Goal: Task Accomplishment & Management: Complete application form

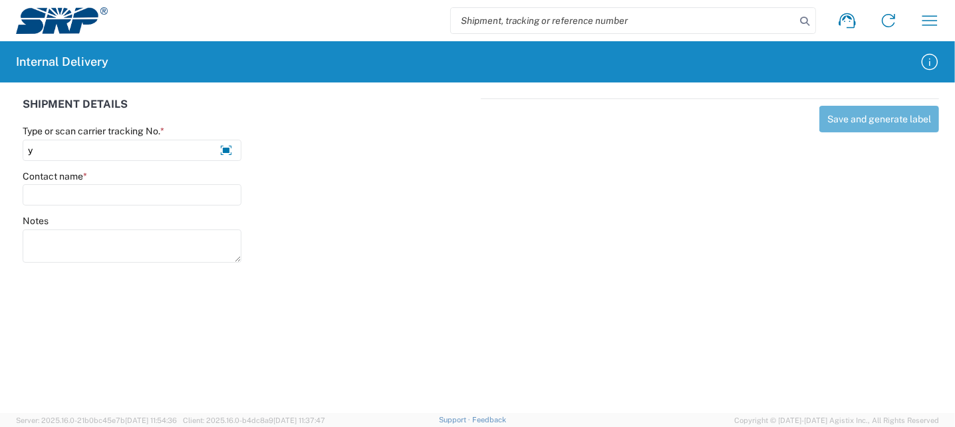
type input "y"
click at [71, 150] on input "Y" at bounding box center [132, 150] width 219 height 21
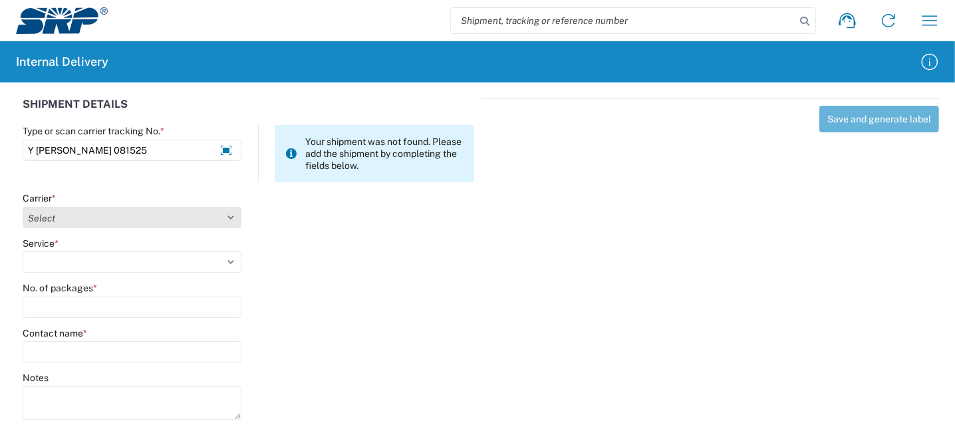
type input "Y [PERSON_NAME] 081525"
click at [92, 223] on select "Select Amazon Logistics ATI Trucking BC Dimerco Logistics Empire Southwest FedE…" at bounding box center [132, 217] width 219 height 21
select select "18713"
click at [23, 207] on select "Select Amazon Logistics ATI Trucking BC Dimerco Logistics Empire Southwest FedE…" at bounding box center [132, 217] width 219 height 21
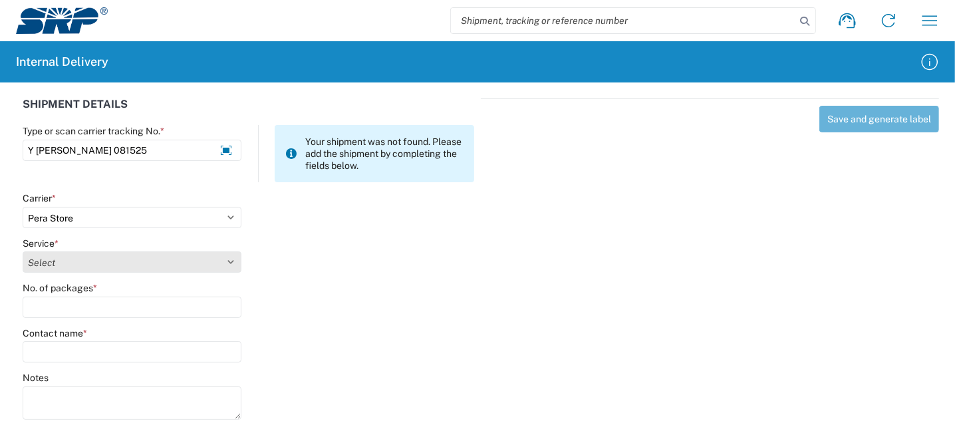
click at [76, 261] on select "Select Ground Inter-Office" at bounding box center [132, 261] width 219 height 21
select select "35763"
click at [23, 251] on select "Select Ground Inter-Office" at bounding box center [132, 261] width 219 height 21
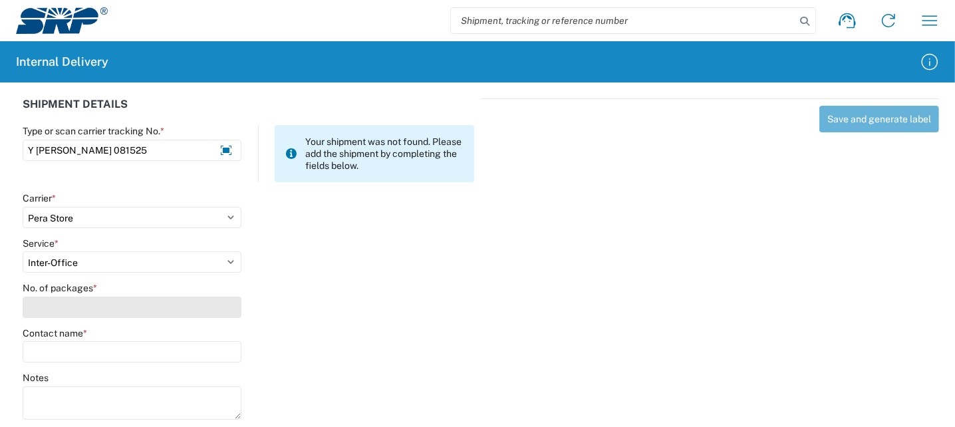
click at [71, 311] on input "No. of packages *" at bounding box center [132, 307] width 219 height 21
type input "1"
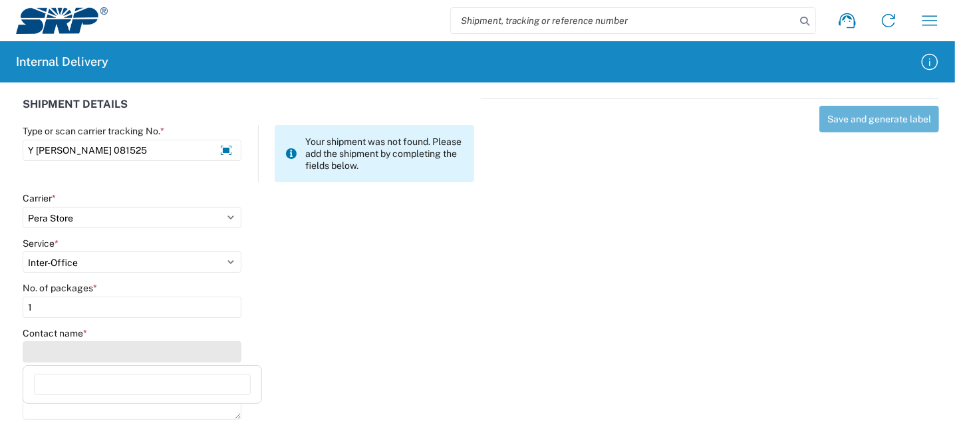
click at [63, 346] on input "Contact name *" at bounding box center [132, 351] width 219 height 21
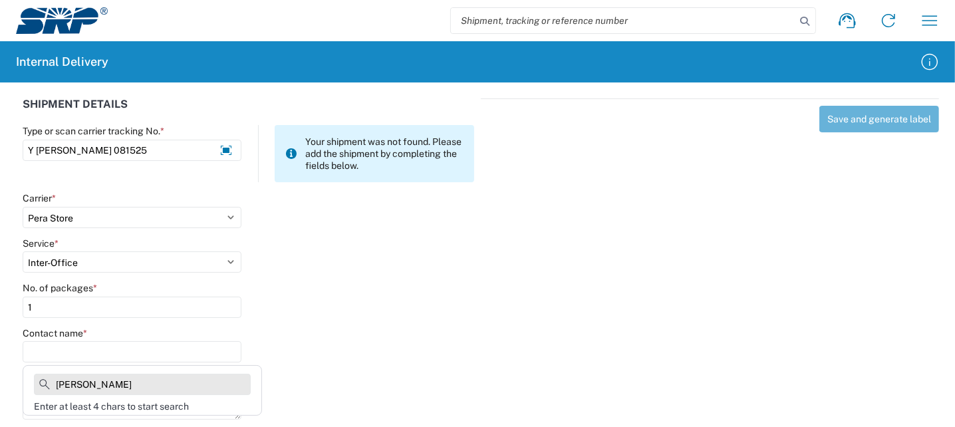
type input "[PERSON_NAME]"
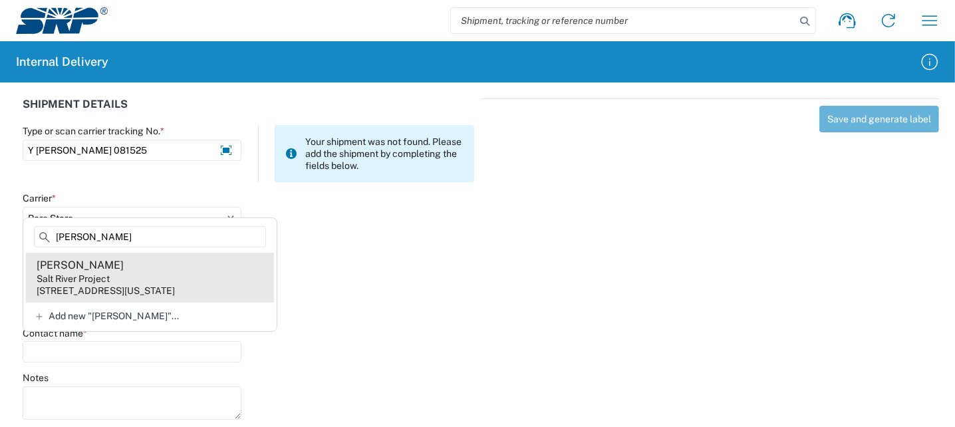
click at [167, 293] on div "[STREET_ADDRESS][US_STATE]" at bounding box center [106, 291] width 138 height 12
type input "[PERSON_NAME]"
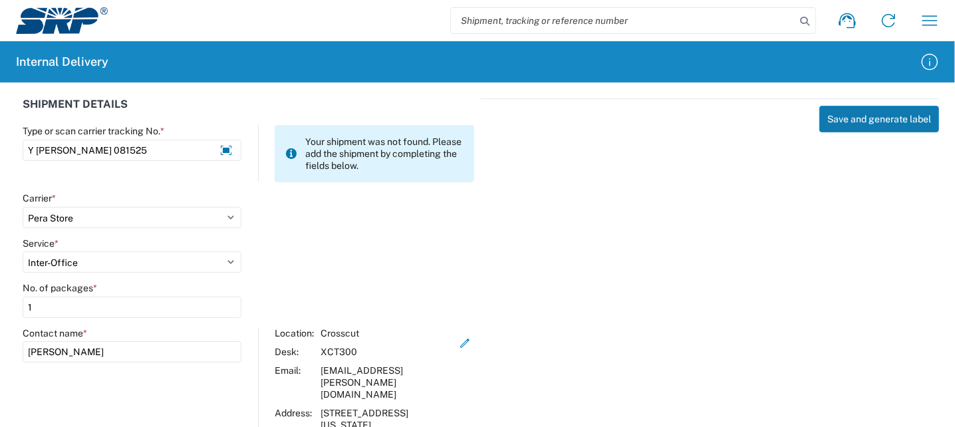
click at [878, 120] on button "Save and generate label" at bounding box center [879, 119] width 120 height 27
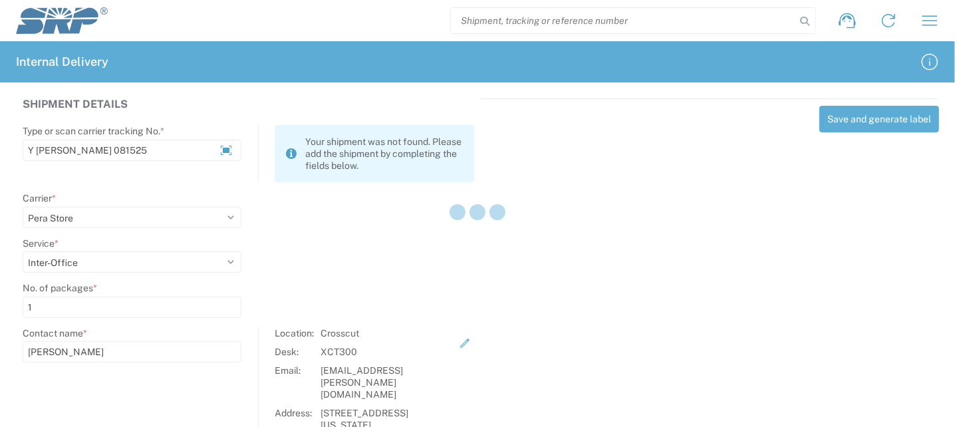
select select
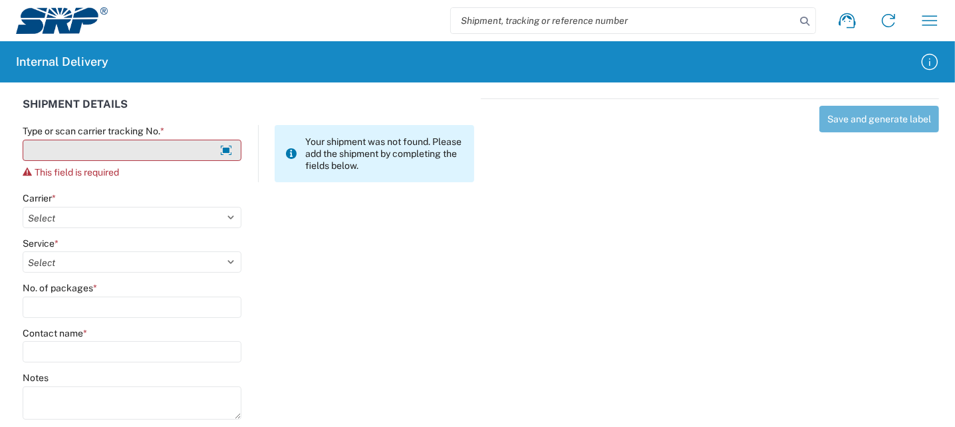
click at [90, 148] on input "Type or scan carrier tracking No. *" at bounding box center [132, 150] width 219 height 21
click at [102, 152] on input "Y [PERSON_NAME]" at bounding box center [132, 150] width 219 height 21
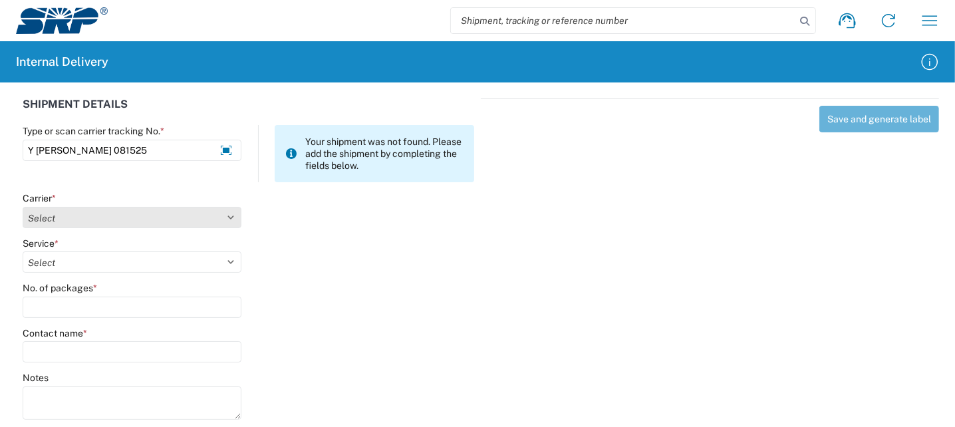
type input "Y [PERSON_NAME] 081525"
click at [93, 219] on select "Select Amazon Logistics ATI Trucking BC Dimerco Logistics Empire Southwest FedE…" at bounding box center [132, 217] width 219 height 21
select select "18713"
click at [23, 207] on select "Select Amazon Logistics ATI Trucking BC Dimerco Logistics Empire Southwest FedE…" at bounding box center [132, 217] width 219 height 21
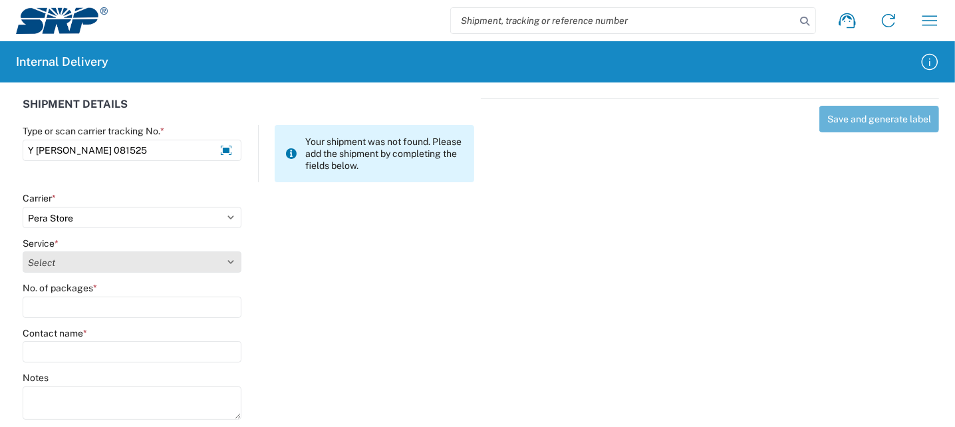
click at [127, 270] on select "Select Ground Inter-Office" at bounding box center [132, 261] width 219 height 21
select select "35763"
click at [23, 251] on select "Select Ground Inter-Office" at bounding box center [132, 261] width 219 height 21
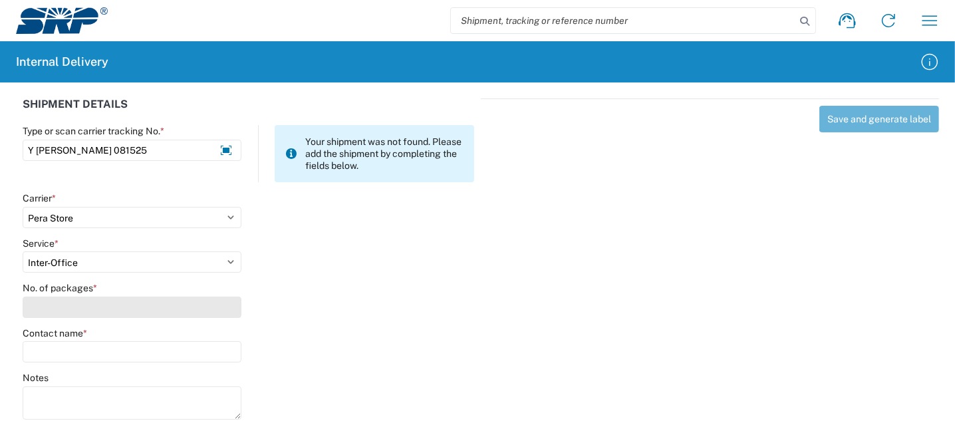
click at [91, 303] on input "No. of packages *" at bounding box center [132, 307] width 219 height 21
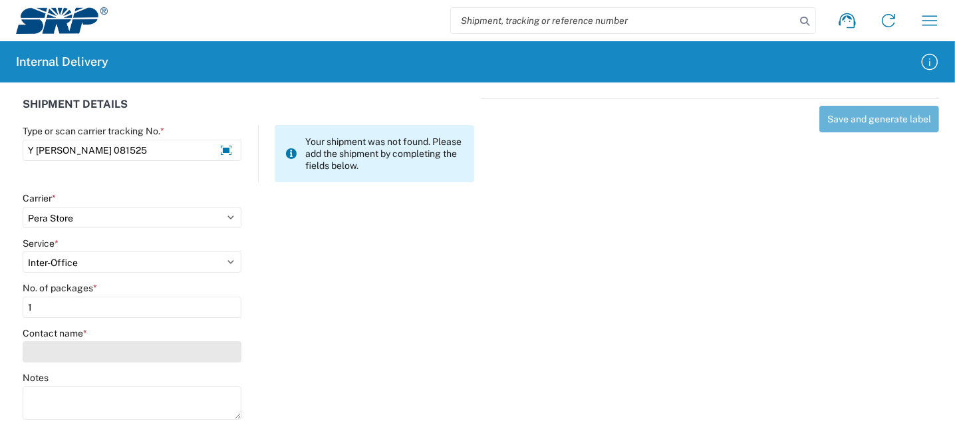
type input "1"
click at [88, 352] on input "Contact name *" at bounding box center [132, 351] width 219 height 21
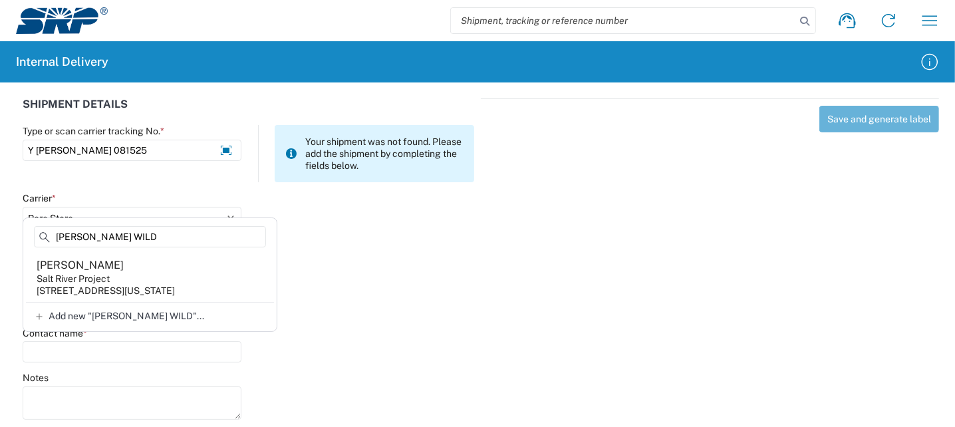
type input "[PERSON_NAME] WILD"
click at [151, 293] on div "[STREET_ADDRESS][US_STATE]" at bounding box center [106, 291] width 138 height 12
type input "[PERSON_NAME]"
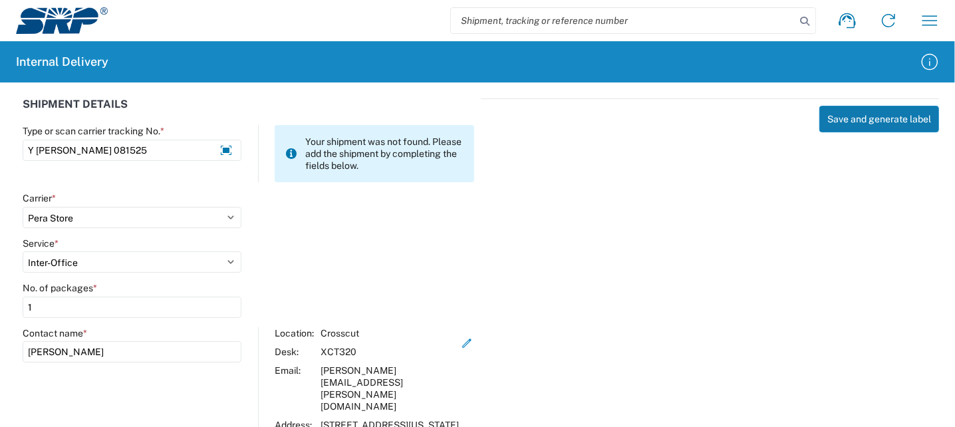
click at [873, 127] on button "Save and generate label" at bounding box center [879, 119] width 120 height 27
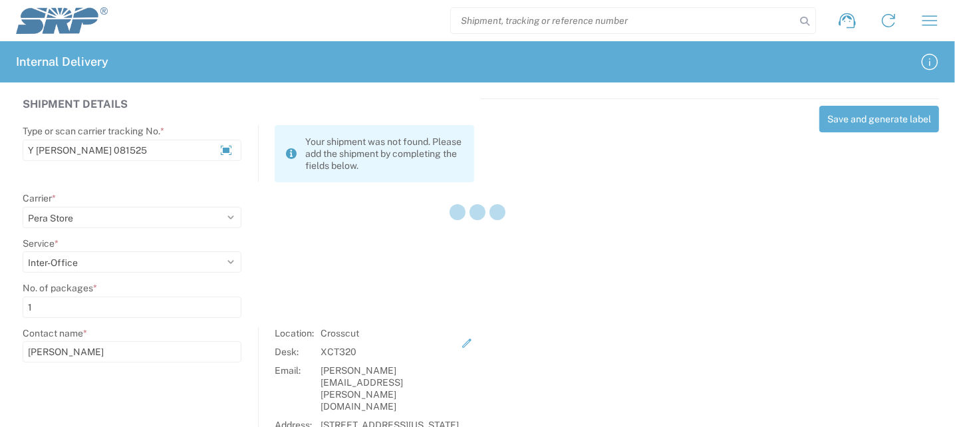
select select
